Goal: Information Seeking & Learning: Learn about a topic

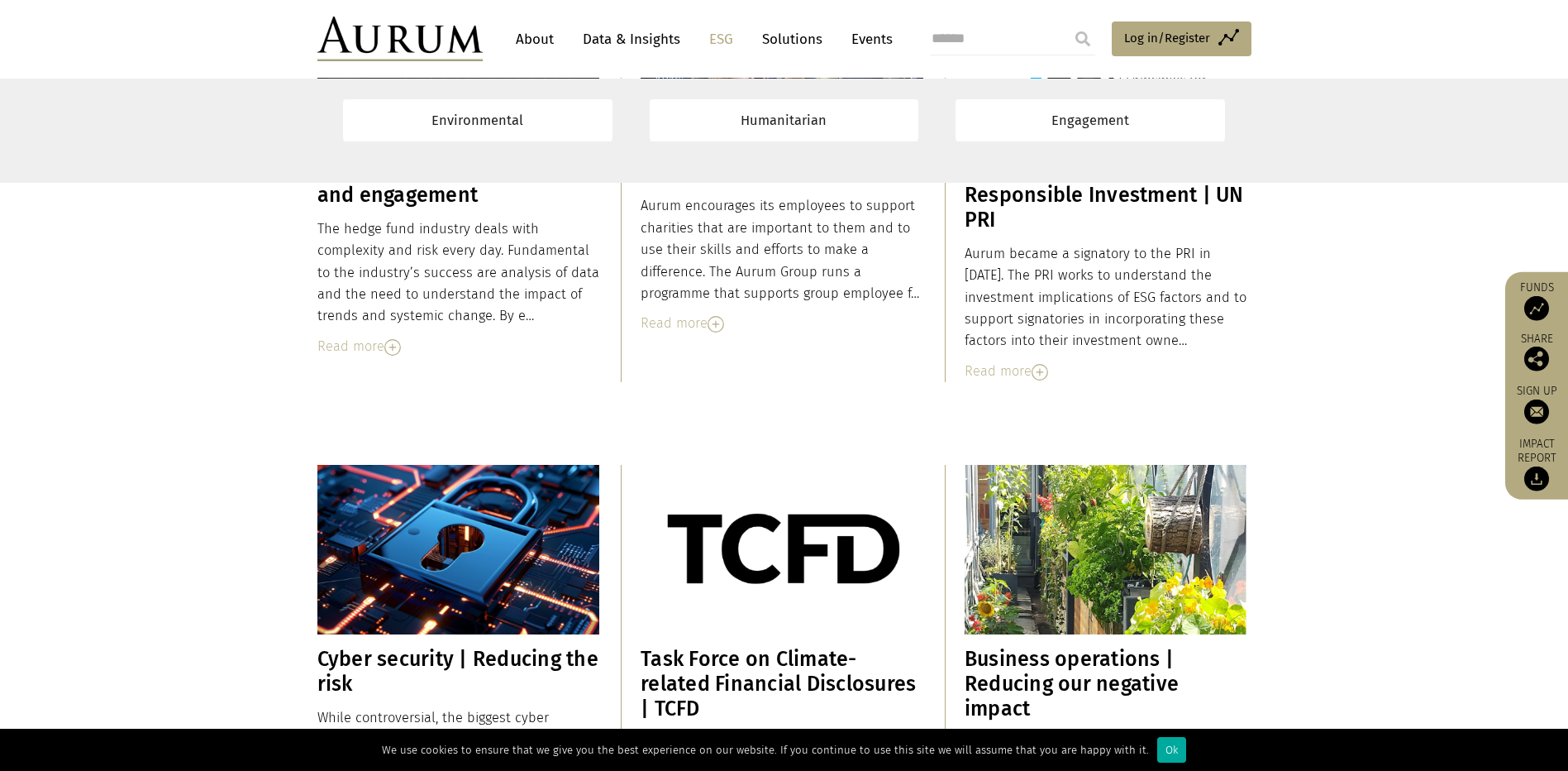
scroll to position [9613, 0]
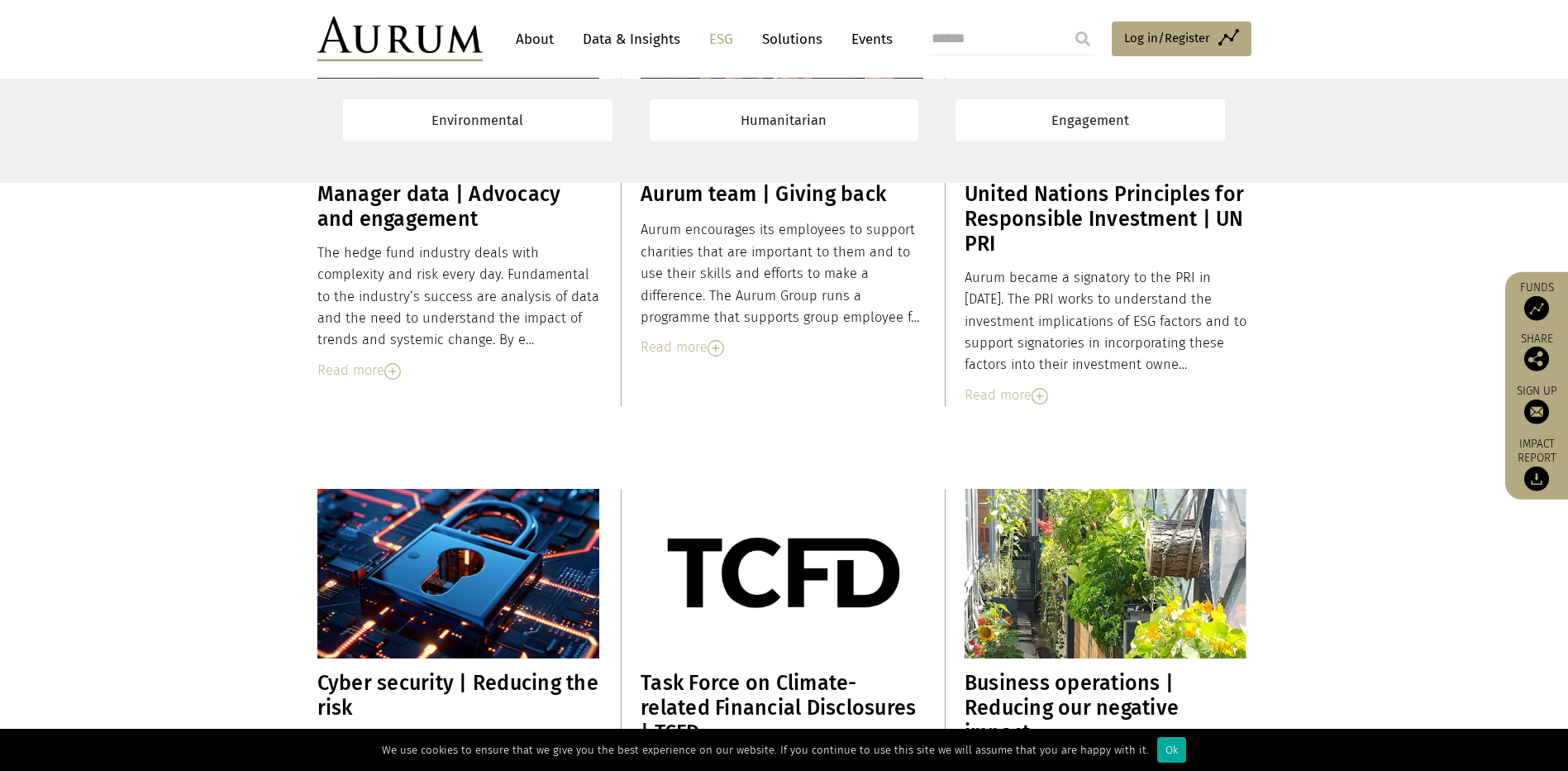
click at [398, 376] on img at bounding box center [392, 371] width 16 height 16
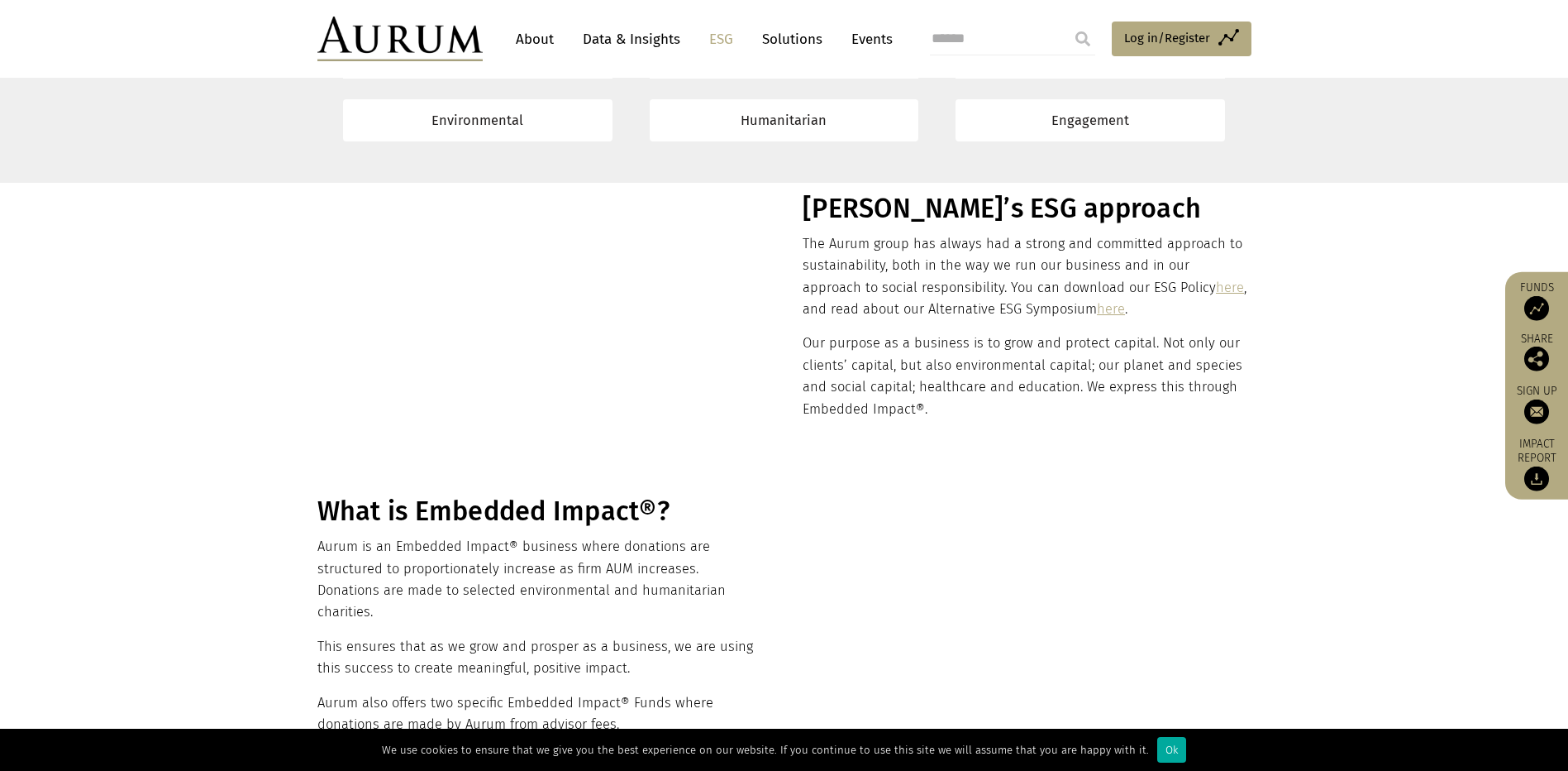
scroll to position [0, 0]
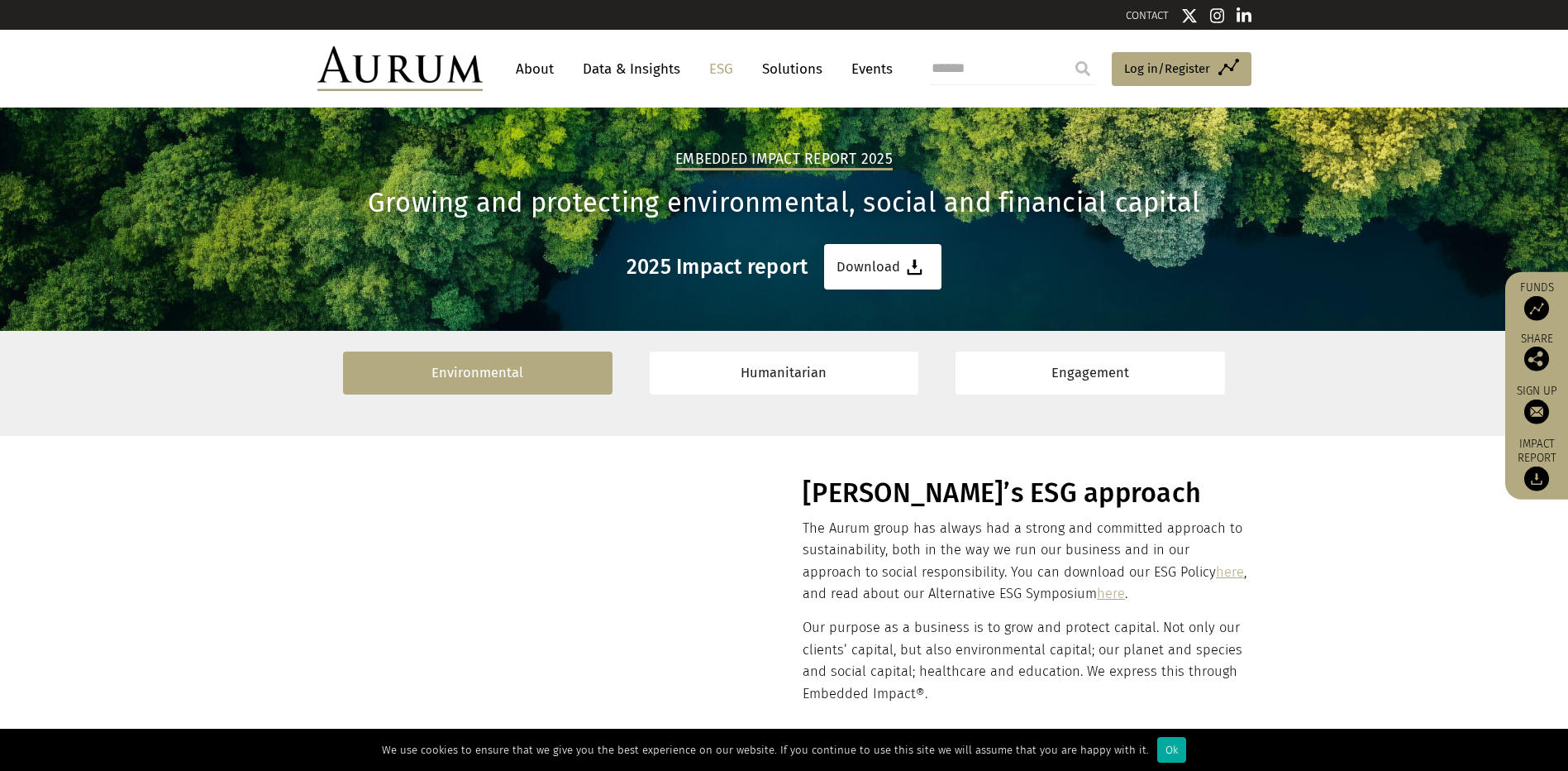
click at [495, 375] on link "Environmental" at bounding box center [478, 373] width 269 height 42
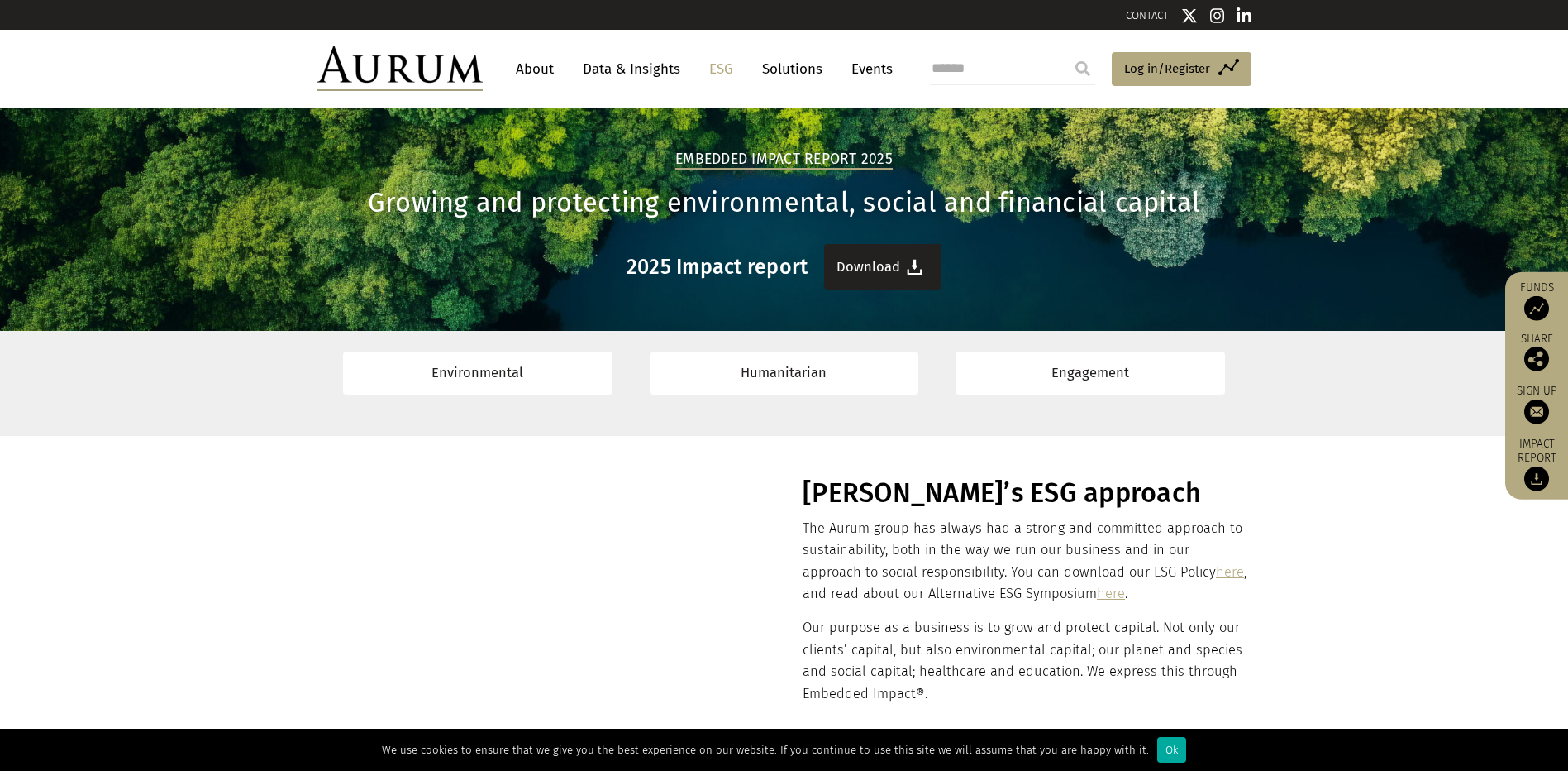
click at [888, 266] on link "Download" at bounding box center [883, 266] width 117 height 45
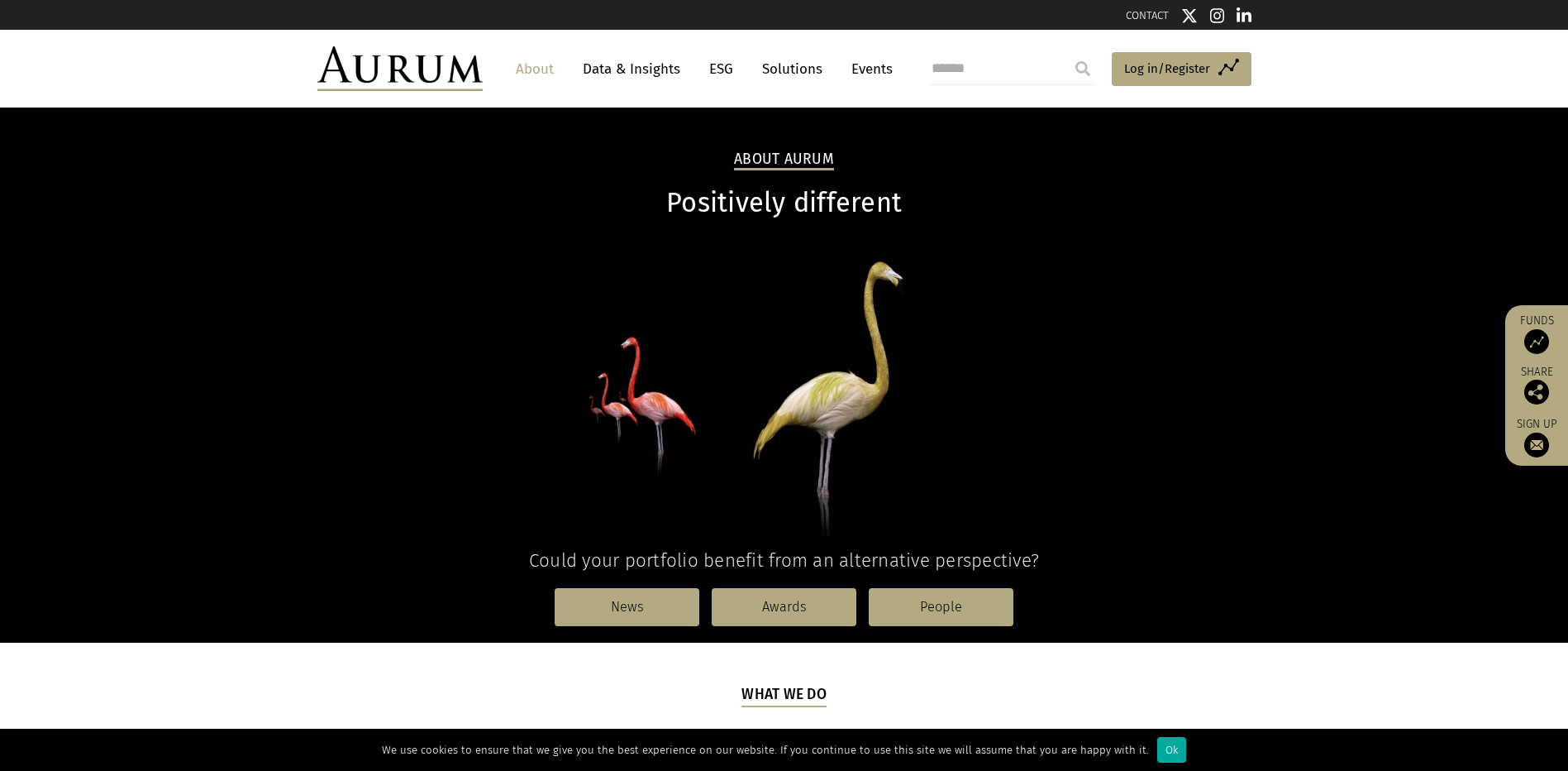
click at [716, 70] on link "ESG" at bounding box center [721, 69] width 40 height 31
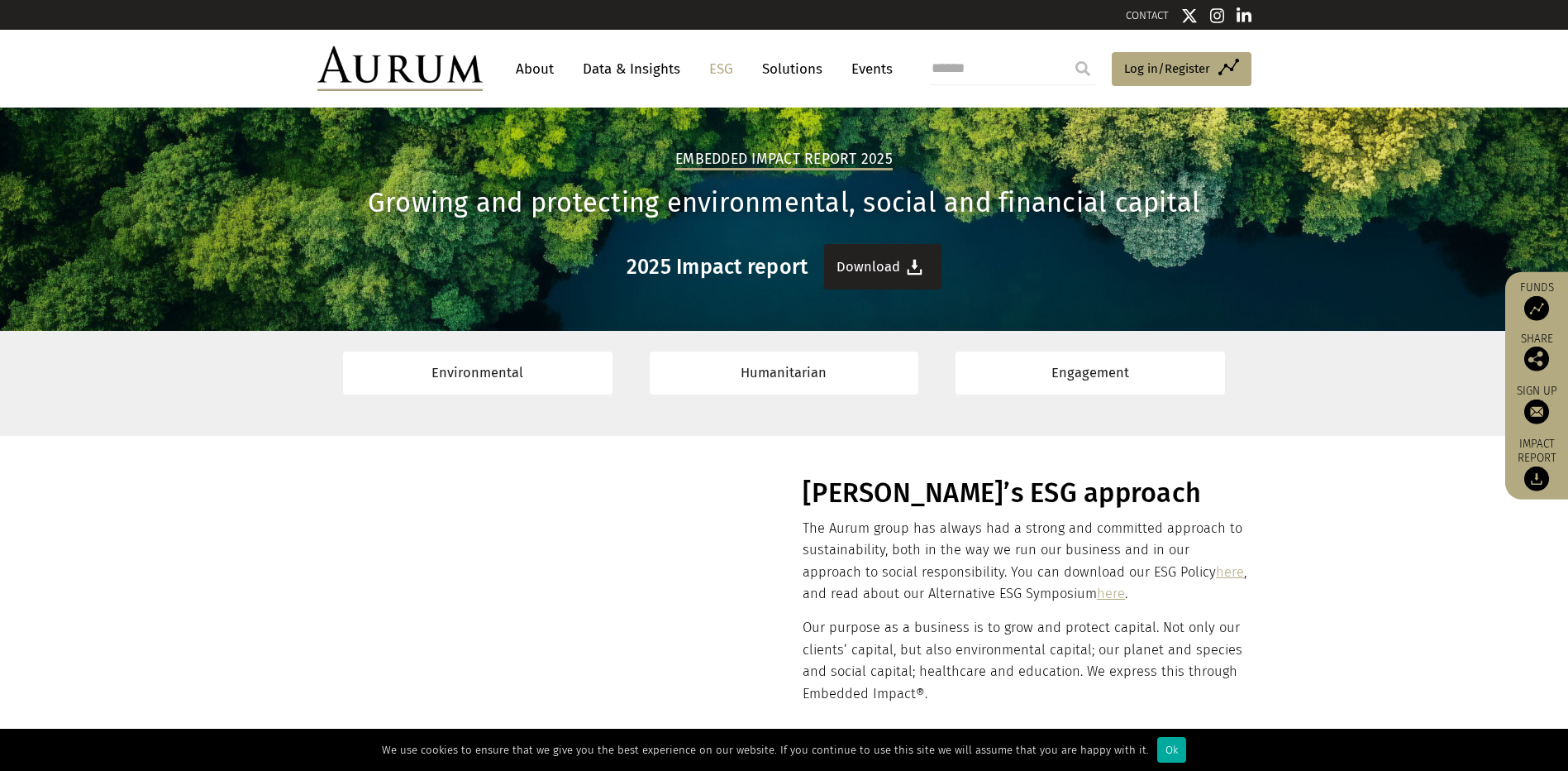
click at [895, 266] on link "Download" at bounding box center [883, 266] width 117 height 45
